Goal: Communication & Community: Answer question/provide support

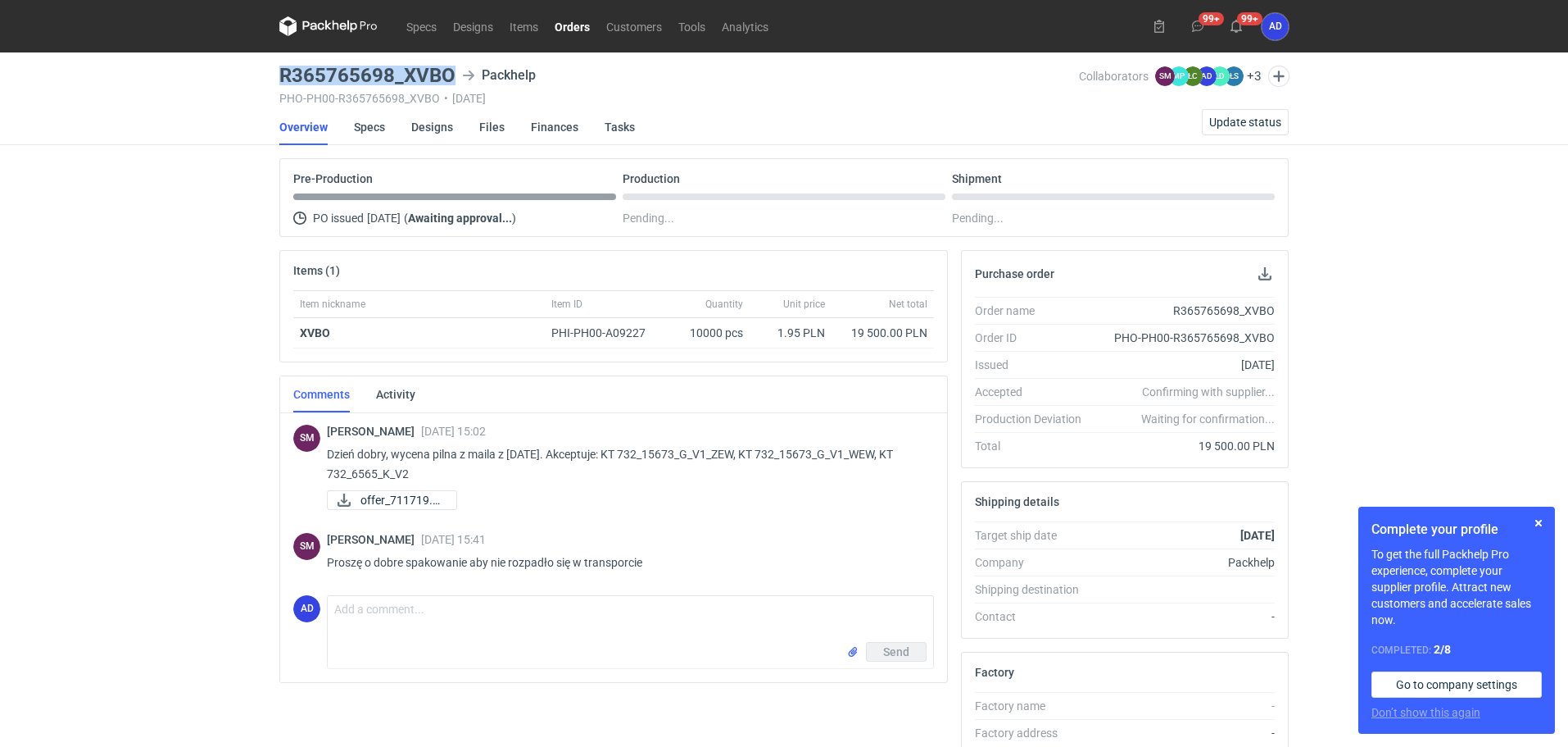
click at [566, 20] on link "Orders" at bounding box center [572, 25] width 52 height 20
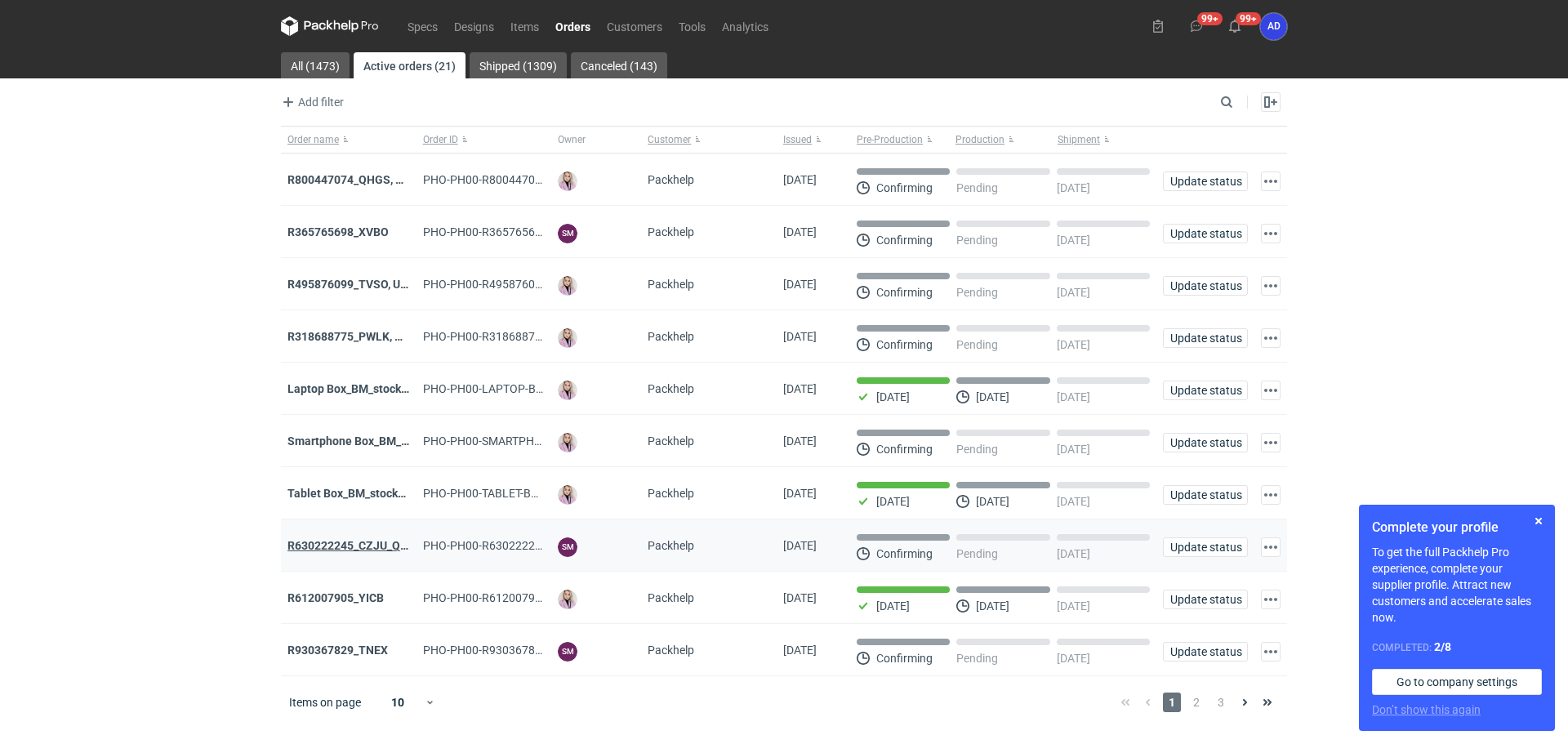
click at [363, 549] on strong "R630222245_CZJU_QNLS_PWUU" at bounding box center [373, 545] width 172 height 13
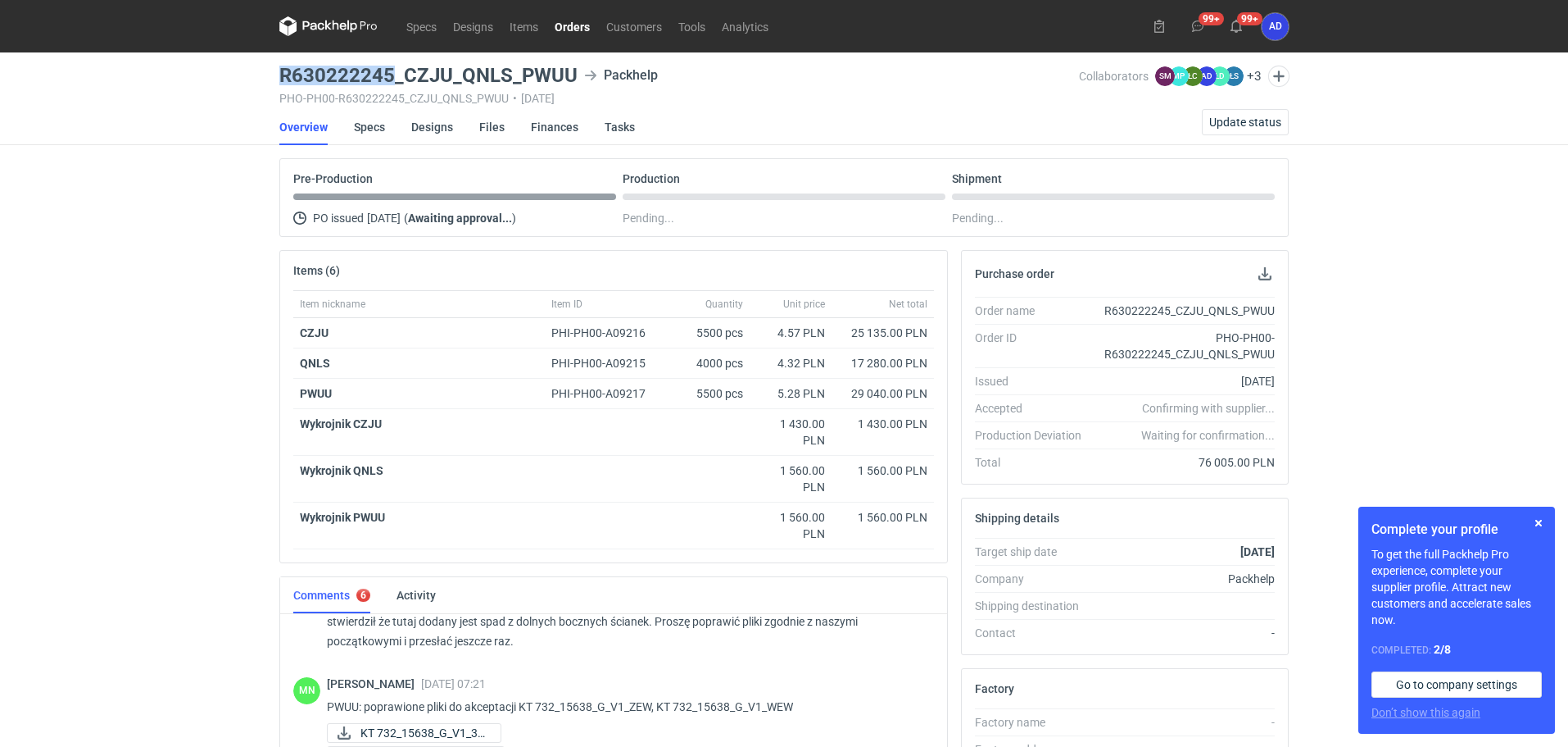
drag, startPoint x: 392, startPoint y: 75, endPoint x: 281, endPoint y: 70, distance: 111.1
click at [281, 70] on h3 "R630222245_CZJU_QNLS_PWUU" at bounding box center [428, 75] width 298 height 20
copy h3 "R630222245"
drag, startPoint x: 448, startPoint y: 68, endPoint x: 406, endPoint y: 71, distance: 42.1
click at [406, 71] on h3 "R630222245_CZJU_QNLS_PWUU" at bounding box center [428, 75] width 298 height 20
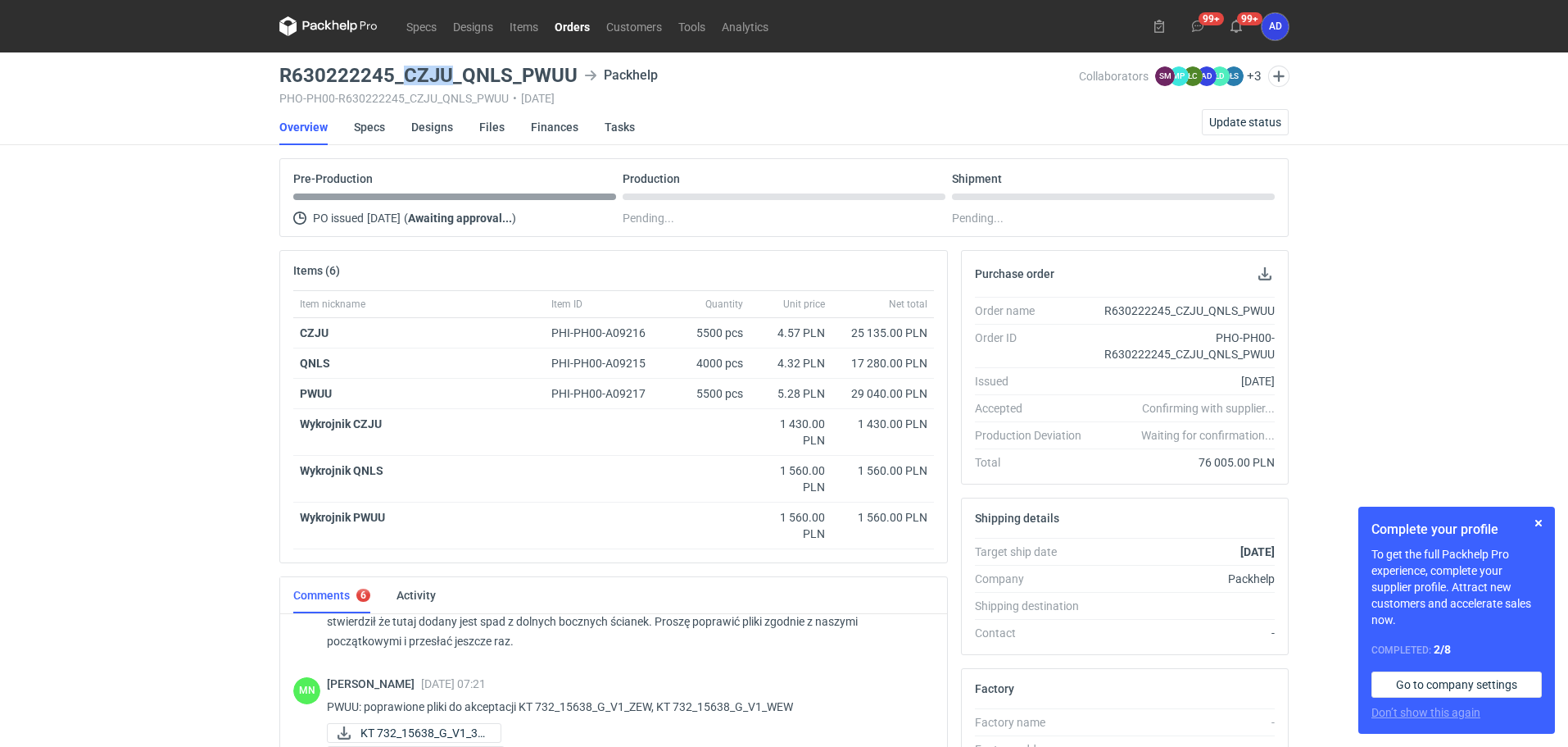
copy h3 "CZJU"
drag, startPoint x: 509, startPoint y: 69, endPoint x: 465, endPoint y: 70, distance: 44.0
click at [465, 70] on h3 "R630222245_CZJU_QNLS_PWUU" at bounding box center [428, 75] width 298 height 20
copy h3 "QNLS"
drag, startPoint x: 344, startPoint y: 388, endPoint x: 301, endPoint y: 393, distance: 43.3
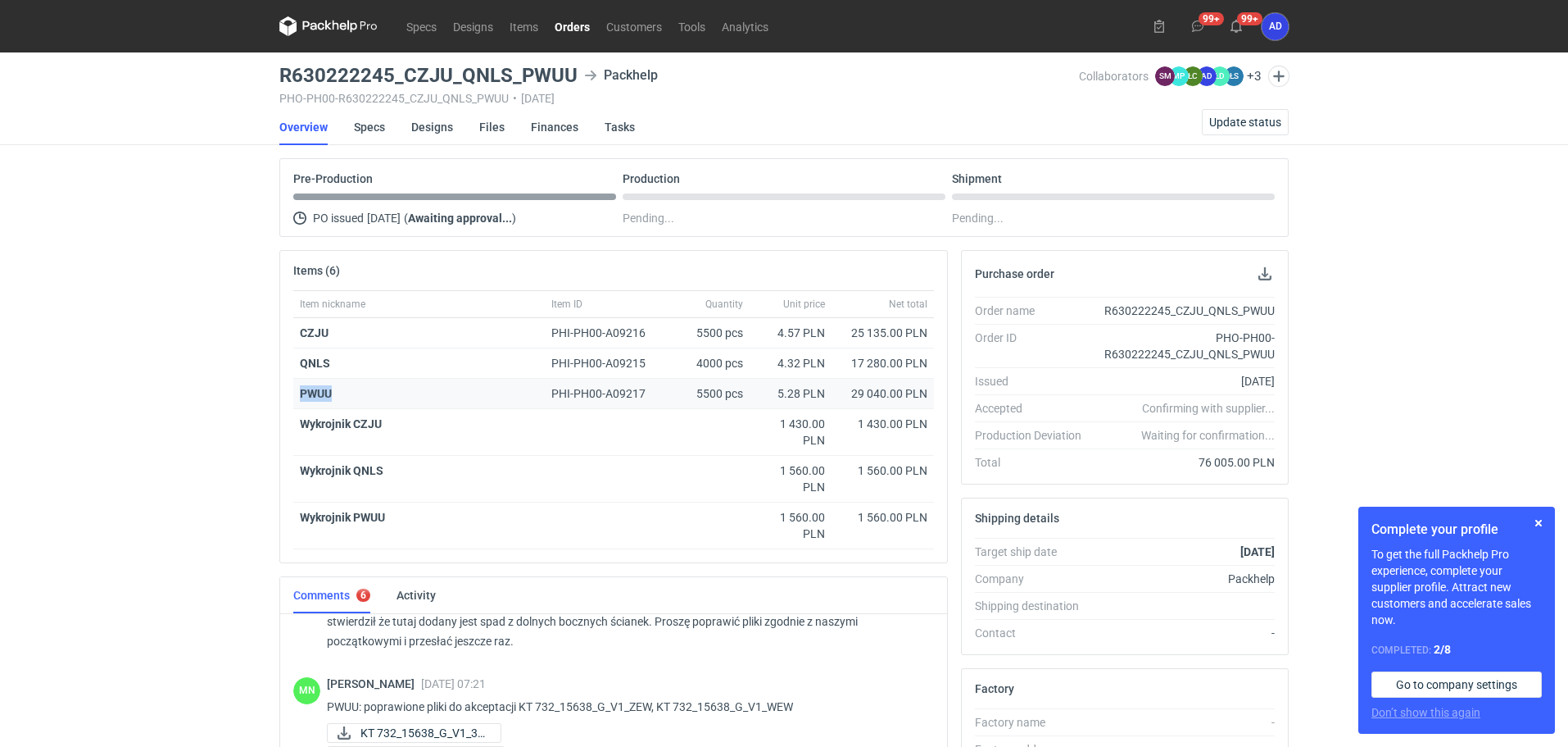
click at [301, 393] on div "PWUU" at bounding box center [419, 393] width 239 height 16
copy strong "PWUU"
click at [572, 20] on link "Orders" at bounding box center [572, 25] width 52 height 20
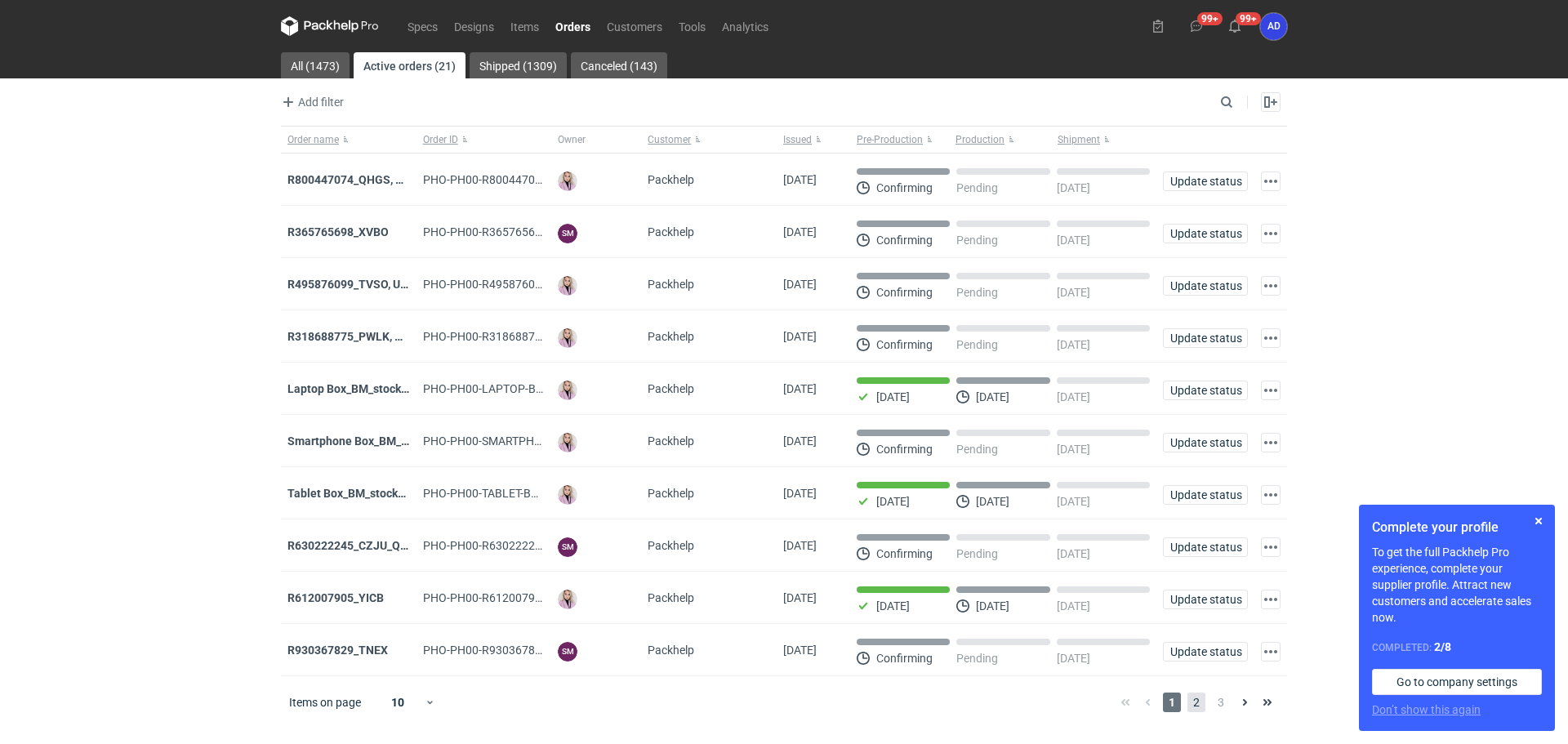
click at [1197, 708] on span "2" at bounding box center [1196, 702] width 18 height 19
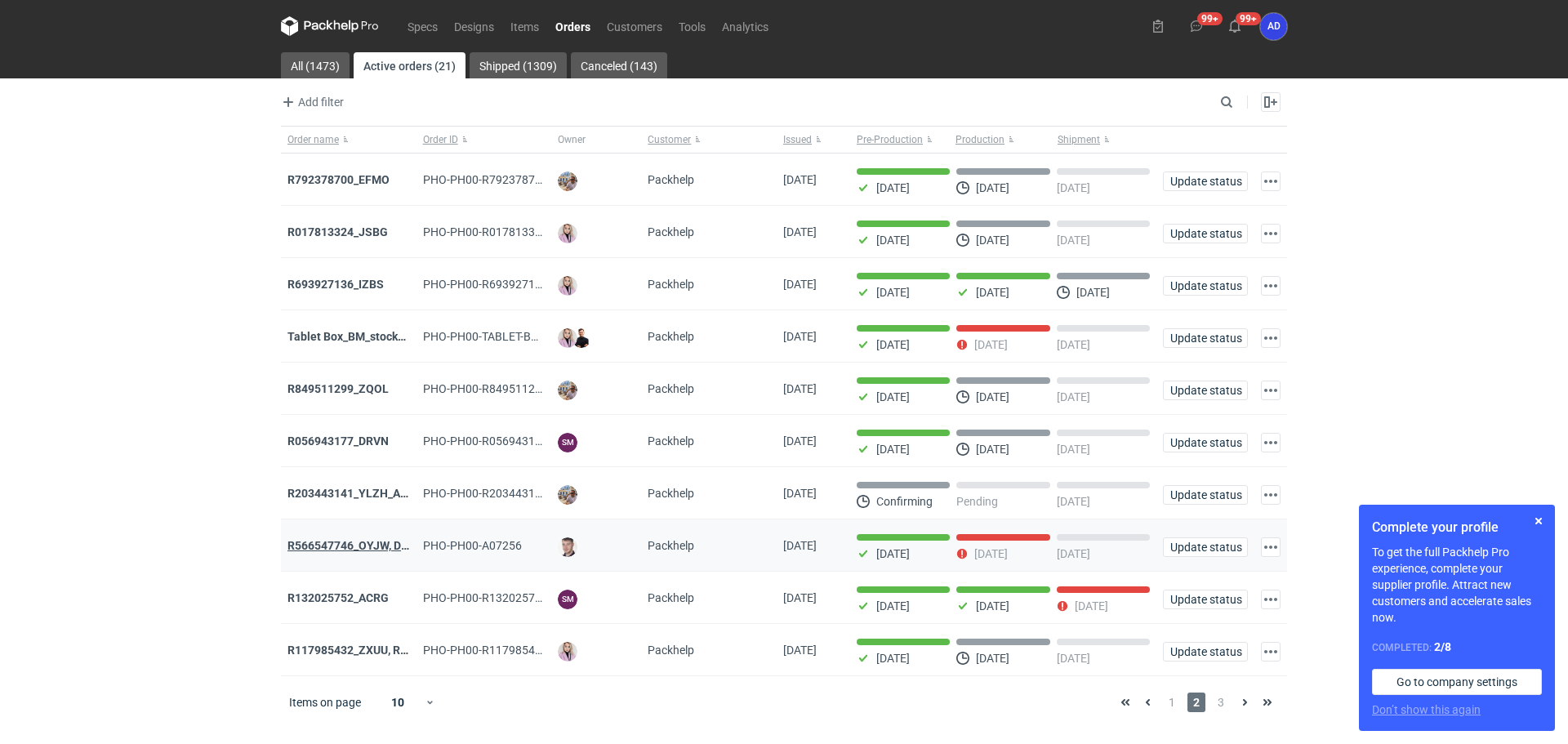
click at [326, 550] on strong "R566547746_OYJW, DJBN, [PERSON_NAME], [PERSON_NAME], OYBW, UUIL" at bounding box center [482, 545] width 388 height 13
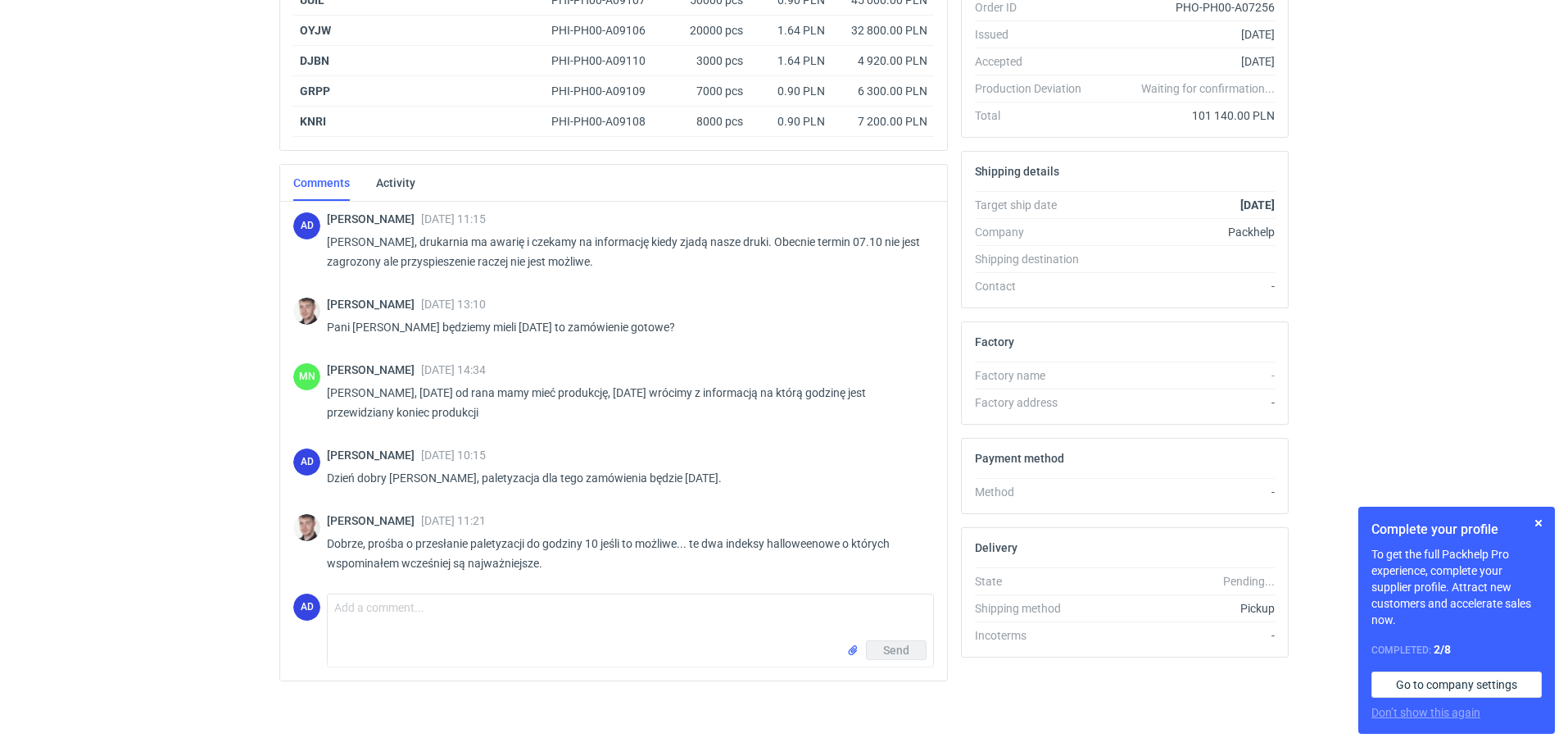
scroll to position [1241, 0]
click at [564, 629] on textarea "Comment message" at bounding box center [630, 617] width 606 height 46
click at [434, 615] on textarea "Comment message" at bounding box center [630, 617] width 606 height 46
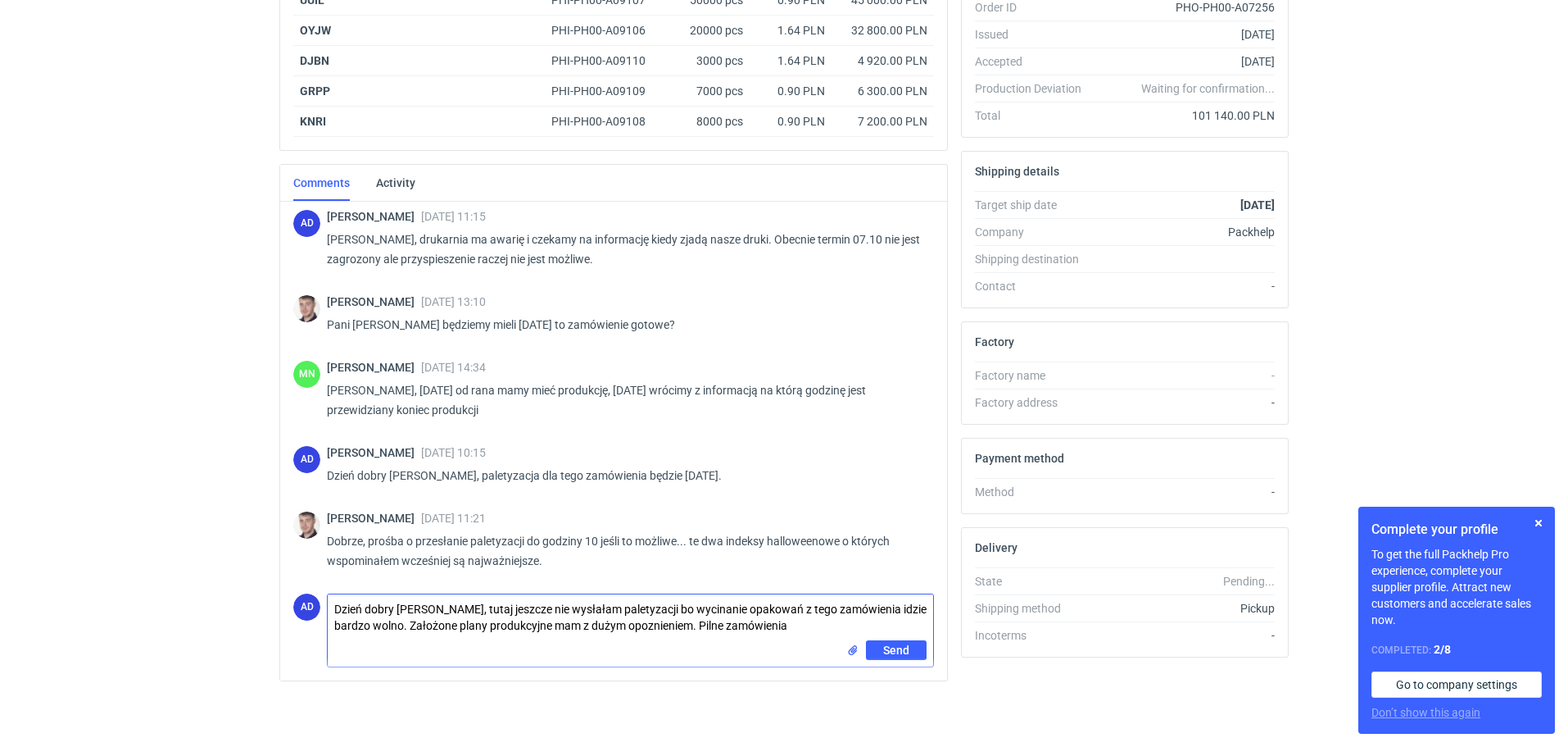
click at [806, 625] on textarea "Dzień dobry [PERSON_NAME], tutaj jeszcze nie wysłałam paletyzacji bo wycinanie …" at bounding box center [630, 617] width 606 height 46
paste textarea "DJBN i KNRI"
type textarea "Dzień dobry [PERSON_NAME], tutaj jeszcze nie wysłałam paletyzacji bo wycinanie …"
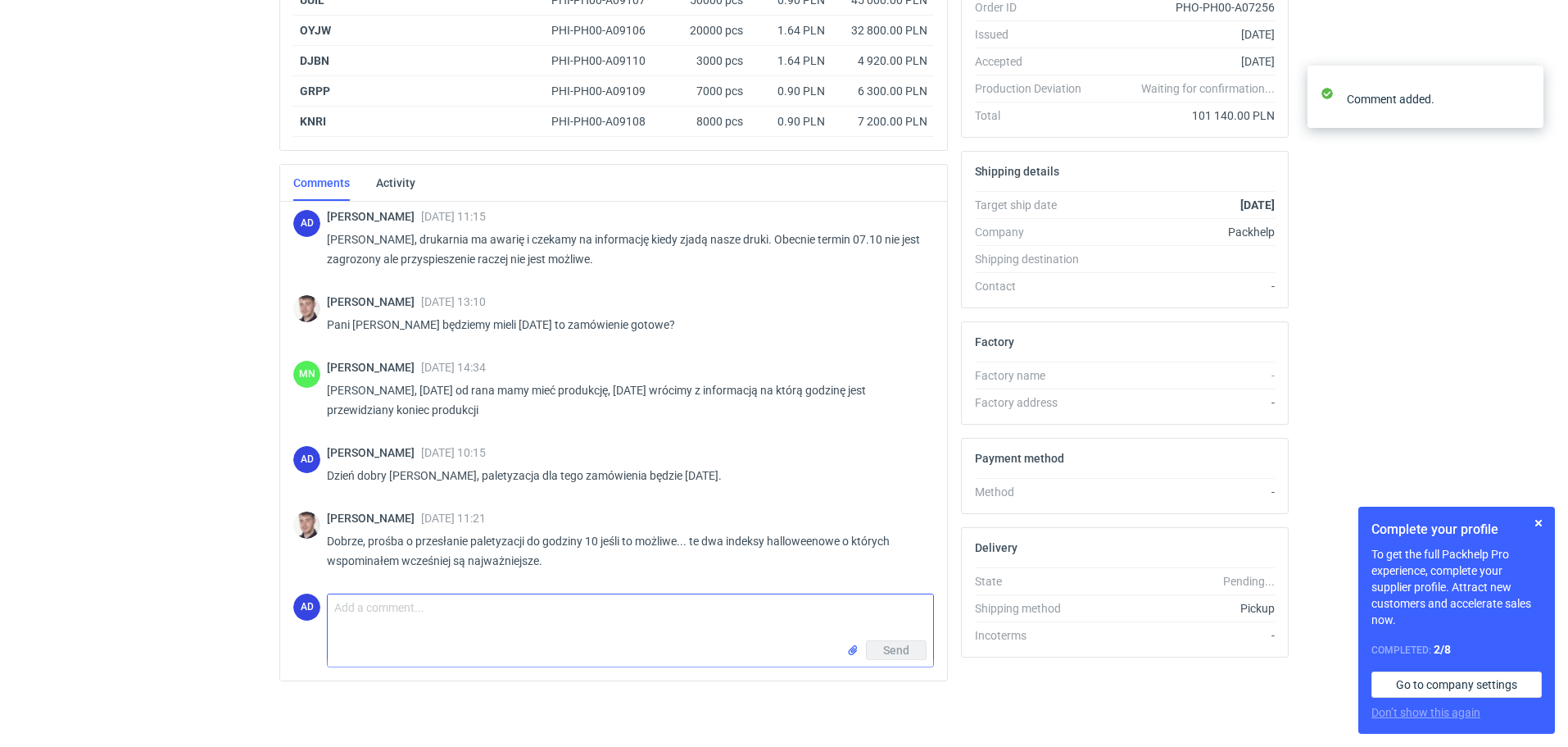
scroll to position [1352, 0]
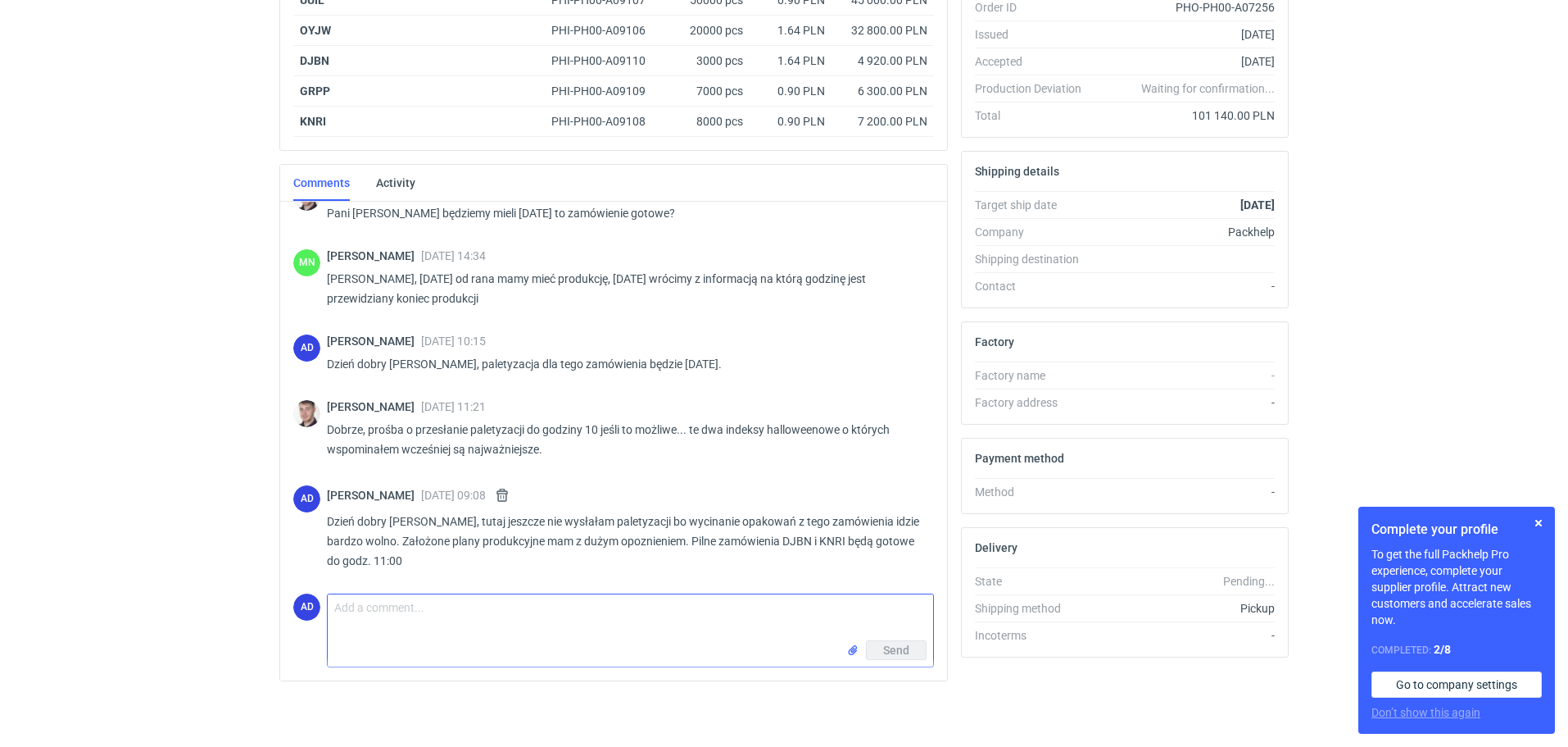
click at [355, 611] on textarea "Comment message" at bounding box center [630, 617] width 606 height 46
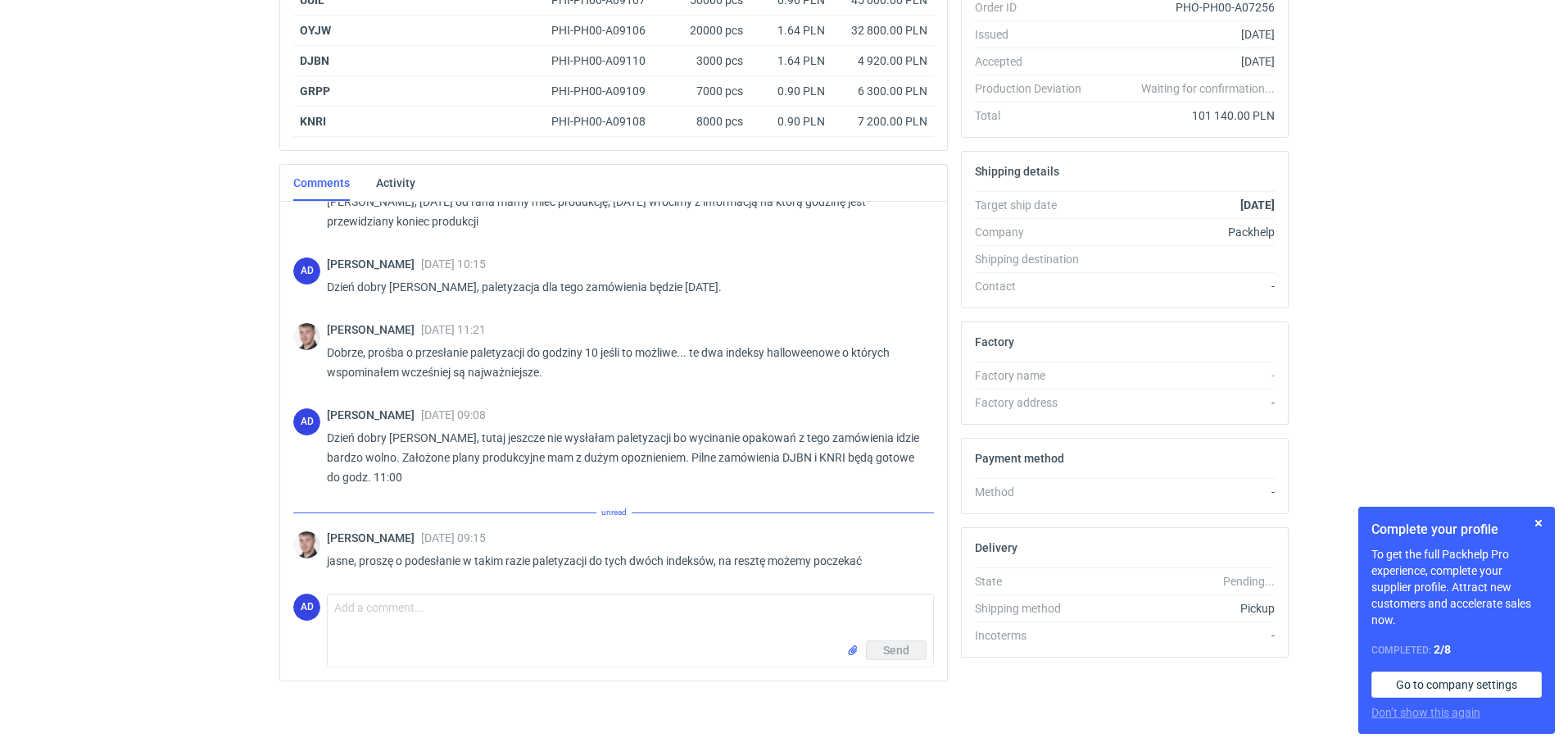
scroll to position [1411, 0]
